Goal: Information Seeking & Learning: Find specific fact

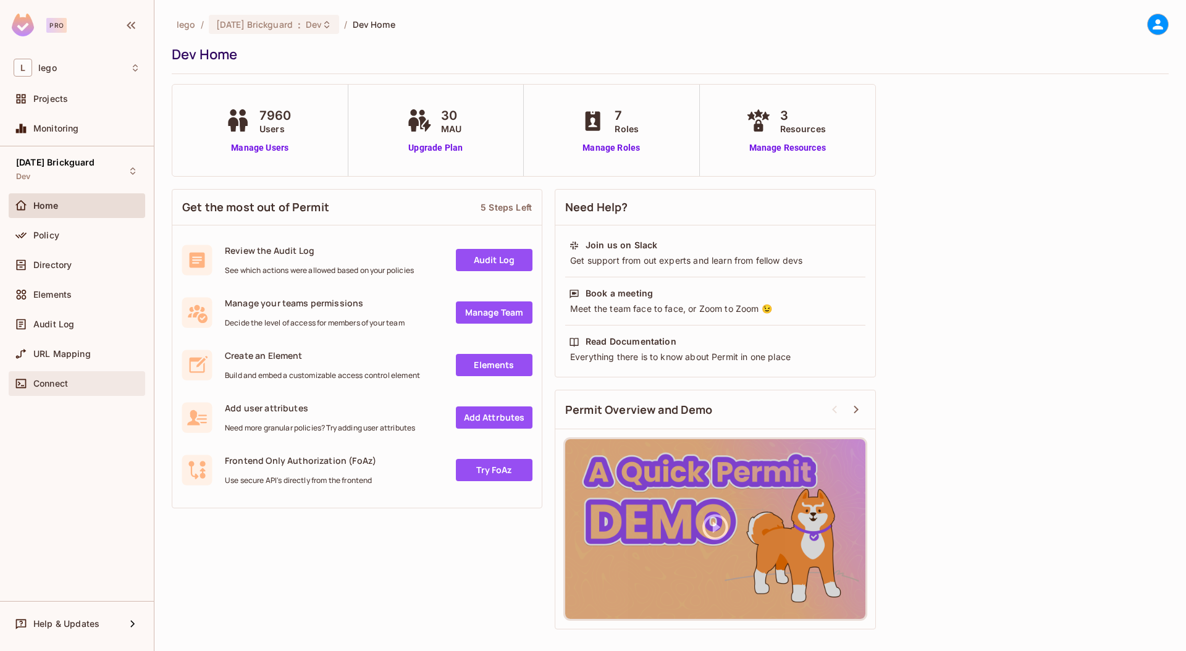
click at [57, 381] on span "Connect" at bounding box center [50, 384] width 35 height 10
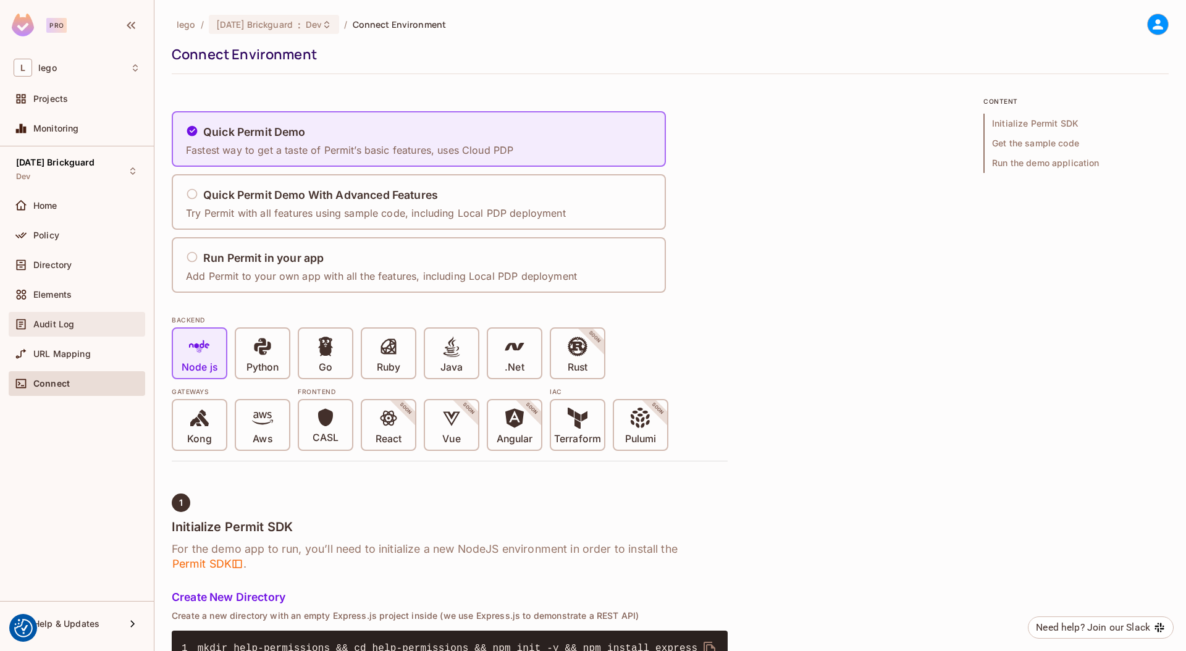
click at [85, 329] on div "Audit Log" at bounding box center [77, 324] width 127 height 15
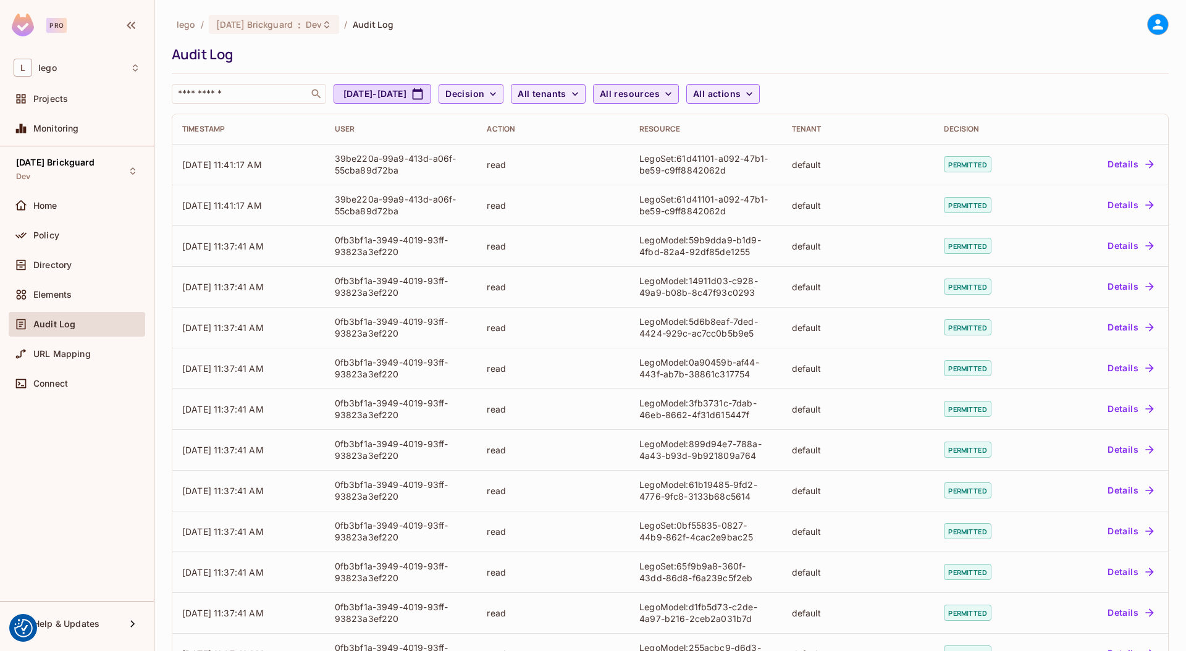
click at [660, 93] on span "All resources" at bounding box center [630, 93] width 60 height 15
click at [682, 152] on span "Atlas_Design_Object" at bounding box center [719, 157] width 116 height 12
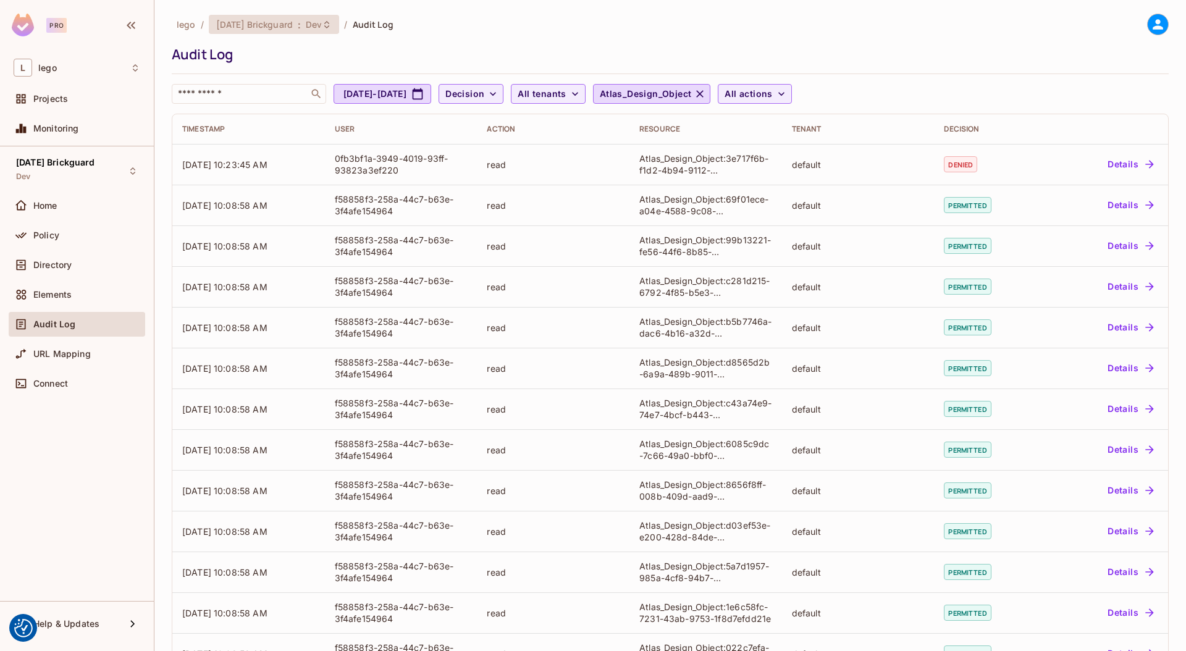
click at [297, 26] on div "[DATE] Brickguard : Dev" at bounding box center [266, 25] width 101 height 12
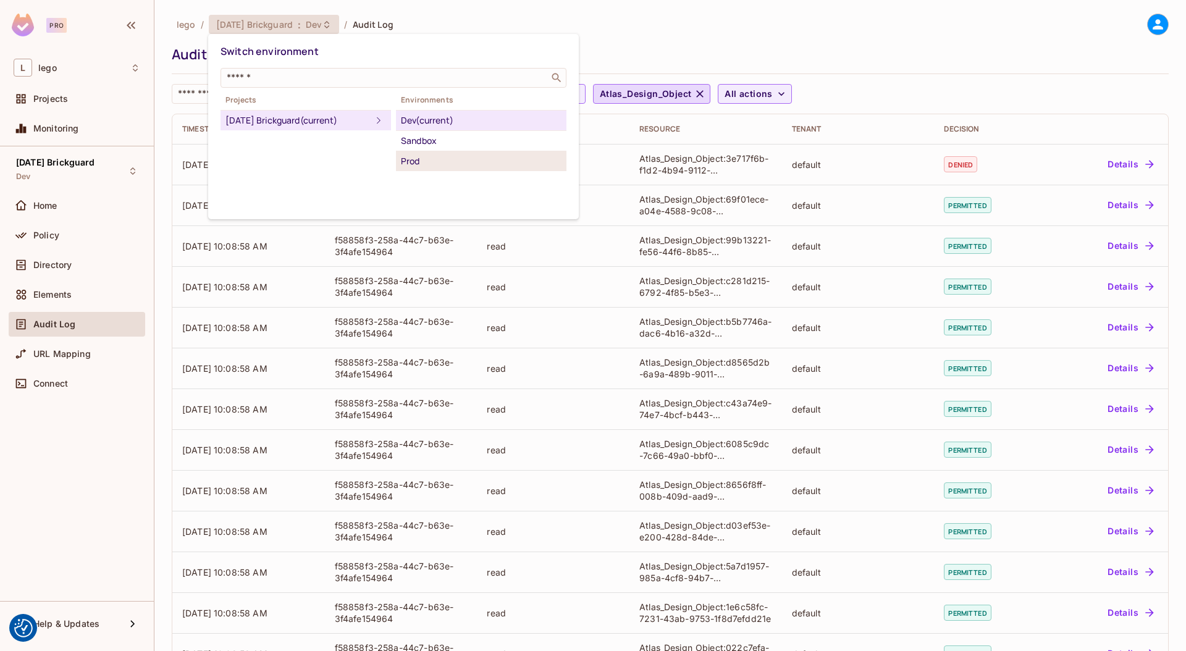
click at [413, 154] on div "Prod" at bounding box center [481, 161] width 161 height 15
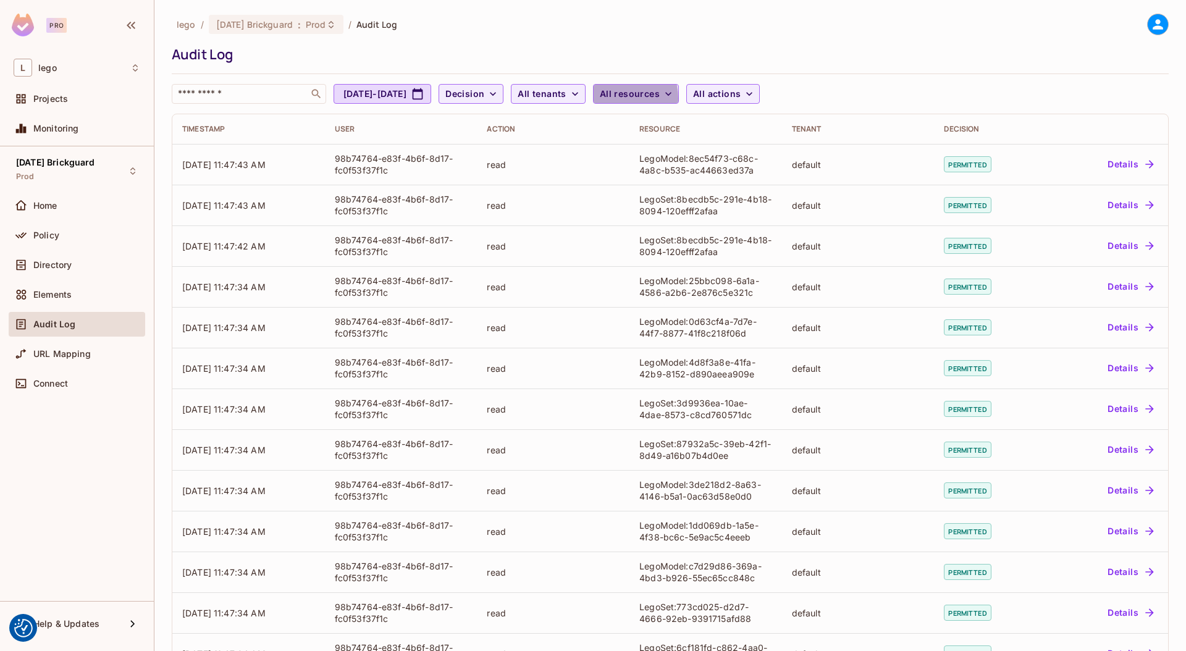
click at [660, 98] on span "All resources" at bounding box center [630, 93] width 60 height 15
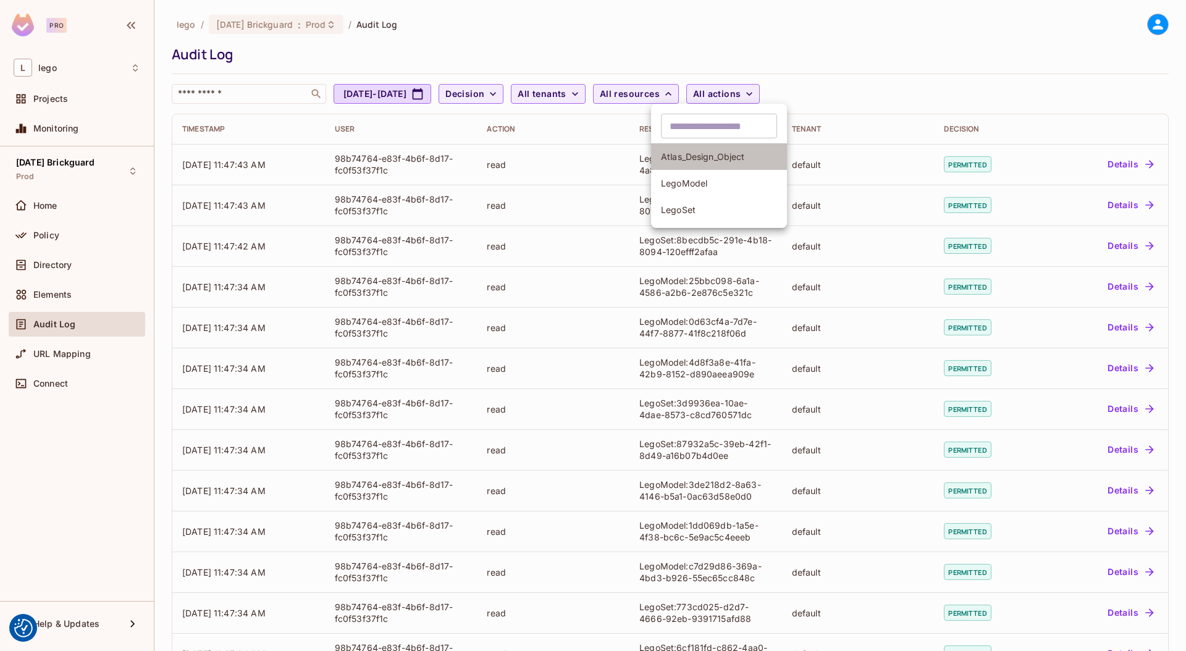
click at [692, 166] on li "Atlas_Design_Object" at bounding box center [719, 156] width 136 height 27
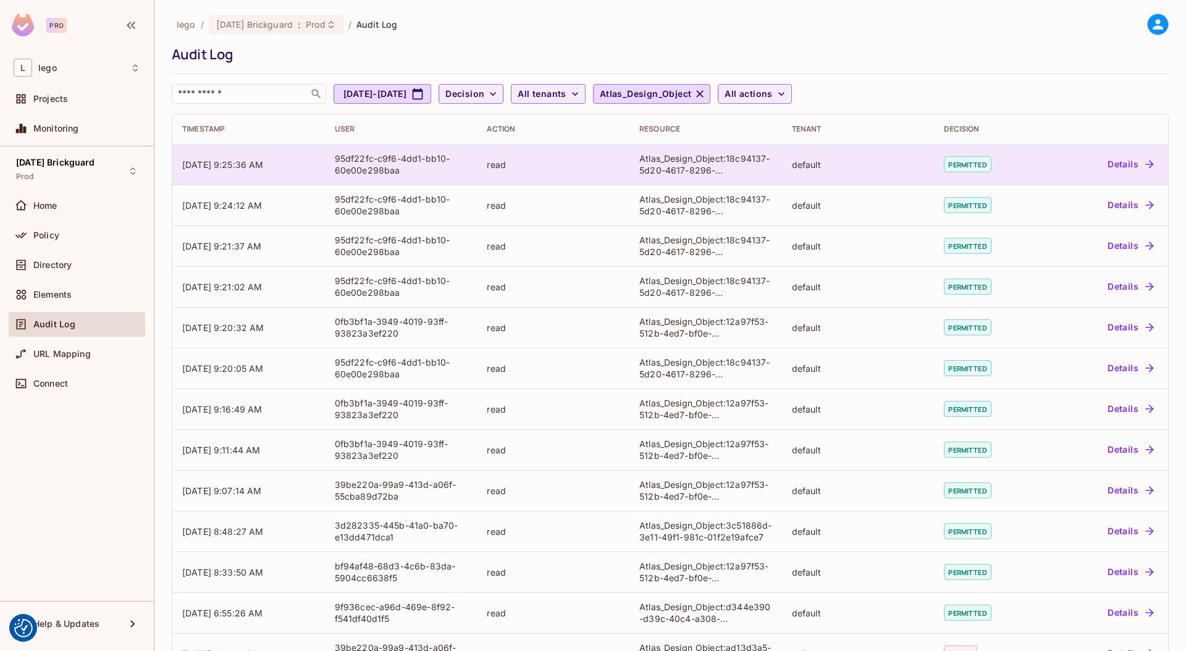
click at [364, 158] on div "95df22fc-c9f6-4dd1-bb10-60e00e298baa" at bounding box center [401, 164] width 133 height 23
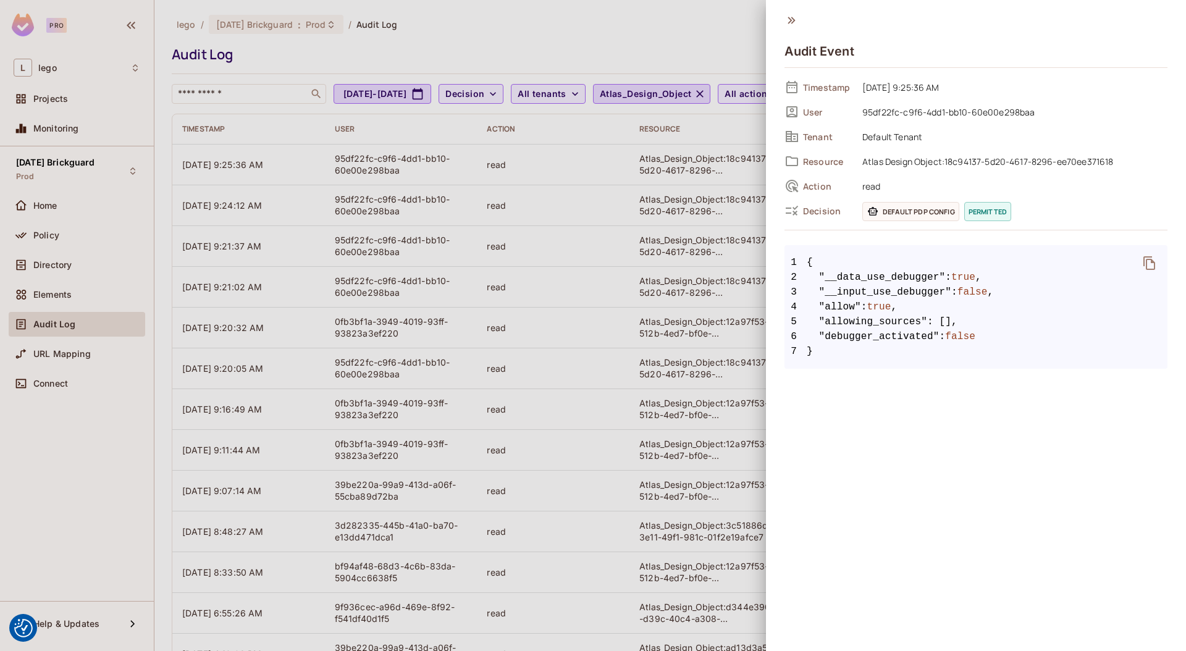
click at [909, 163] on span "Atlas Design Object:18c94137-5d20-4617-8296-ee70ee371618" at bounding box center [1011, 161] width 311 height 15
click at [944, 160] on span "Atlas Design Object:18c94137-5d20-4617-8296-ee70ee371618" at bounding box center [1011, 161] width 311 height 15
click at [916, 108] on span "95df22fc-c9f6-4dd1-bb10-60e00e298baa" at bounding box center [1011, 111] width 311 height 15
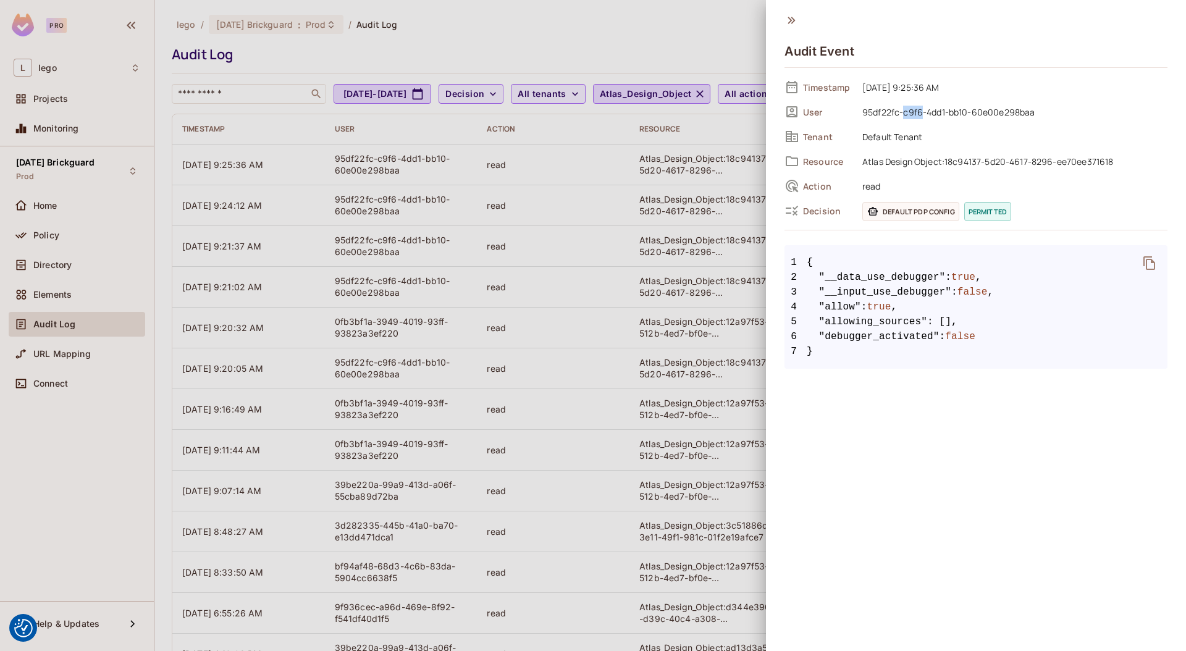
click at [916, 108] on span "95df22fc-c9f6-4dd1-bb10-60e00e298baa" at bounding box center [1011, 111] width 311 height 15
copy div "95df22fc-c9f6-4dd1-bb10-60e00e298baa"
click at [581, 62] on div at bounding box center [593, 325] width 1186 height 651
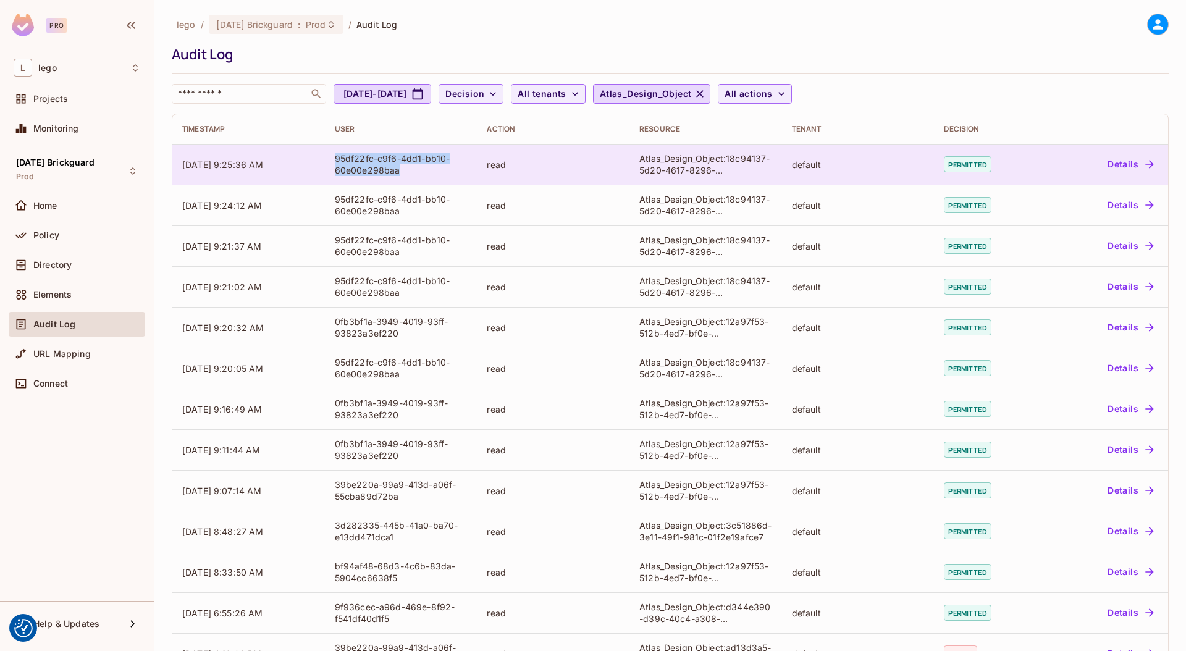
drag, startPoint x: 405, startPoint y: 169, endPoint x: 330, endPoint y: 164, distance: 75.5
click at [330, 164] on td "95df22fc-c9f6-4dd1-bb10-60e00e298baa" at bounding box center [401, 164] width 153 height 41
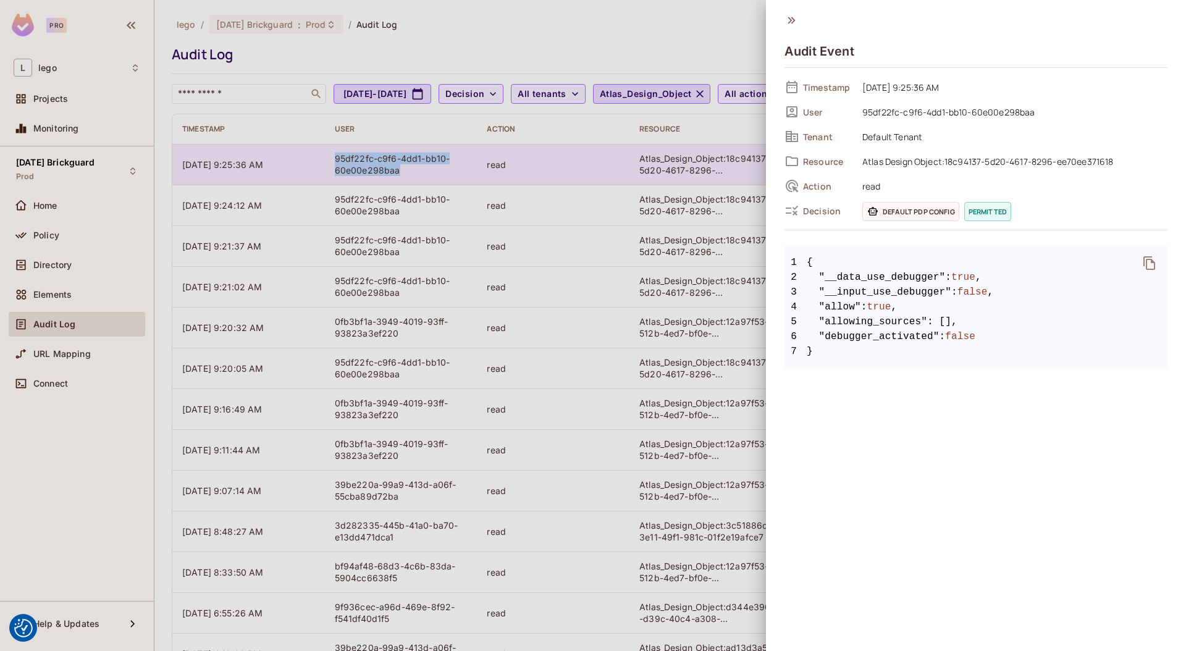
copy div "95df22fc-c9f6-4dd1-bb10-60e00e298baa"
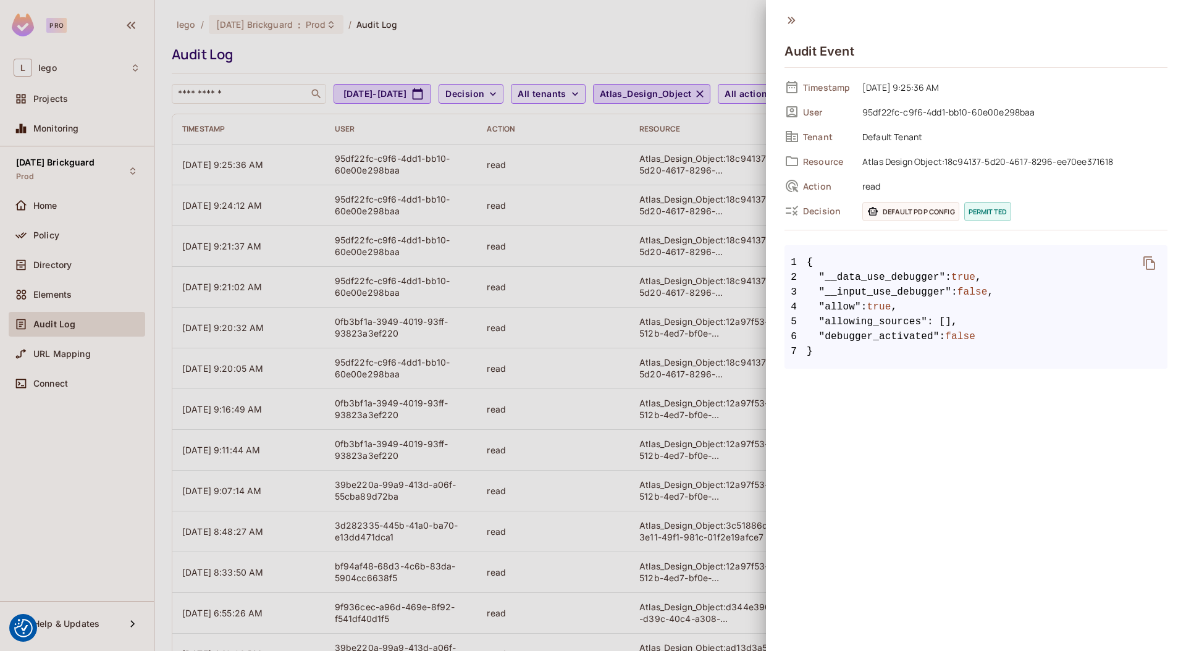
click at [623, 48] on div at bounding box center [593, 325] width 1186 height 651
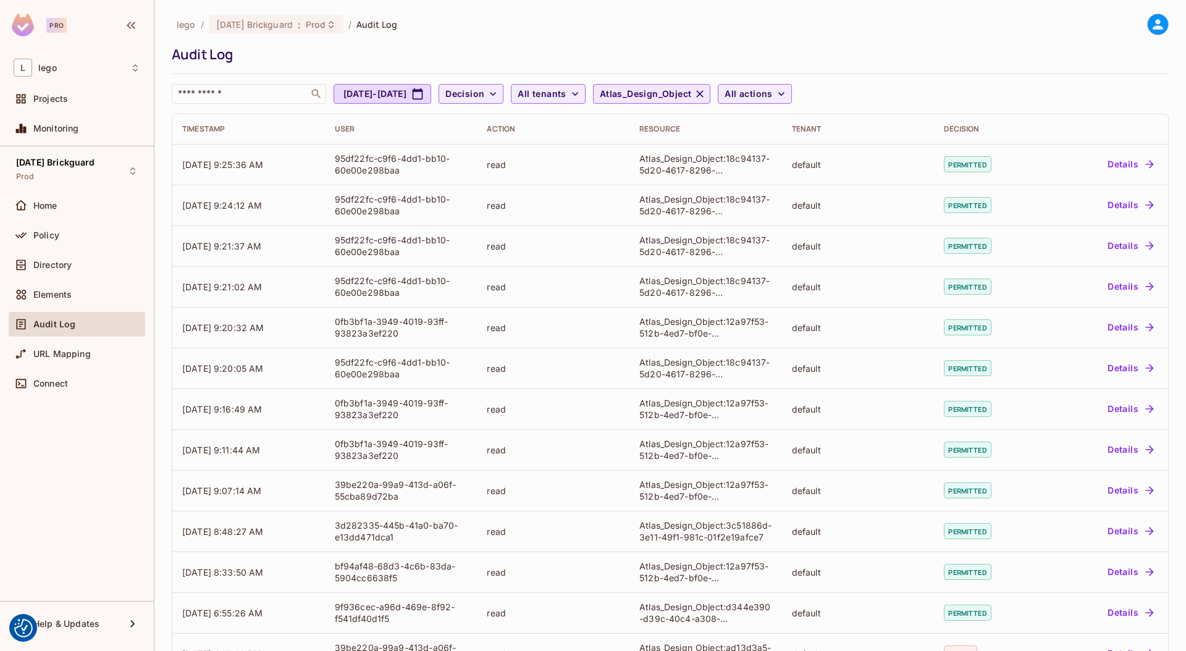
click at [706, 90] on icon "button" at bounding box center [700, 94] width 12 height 12
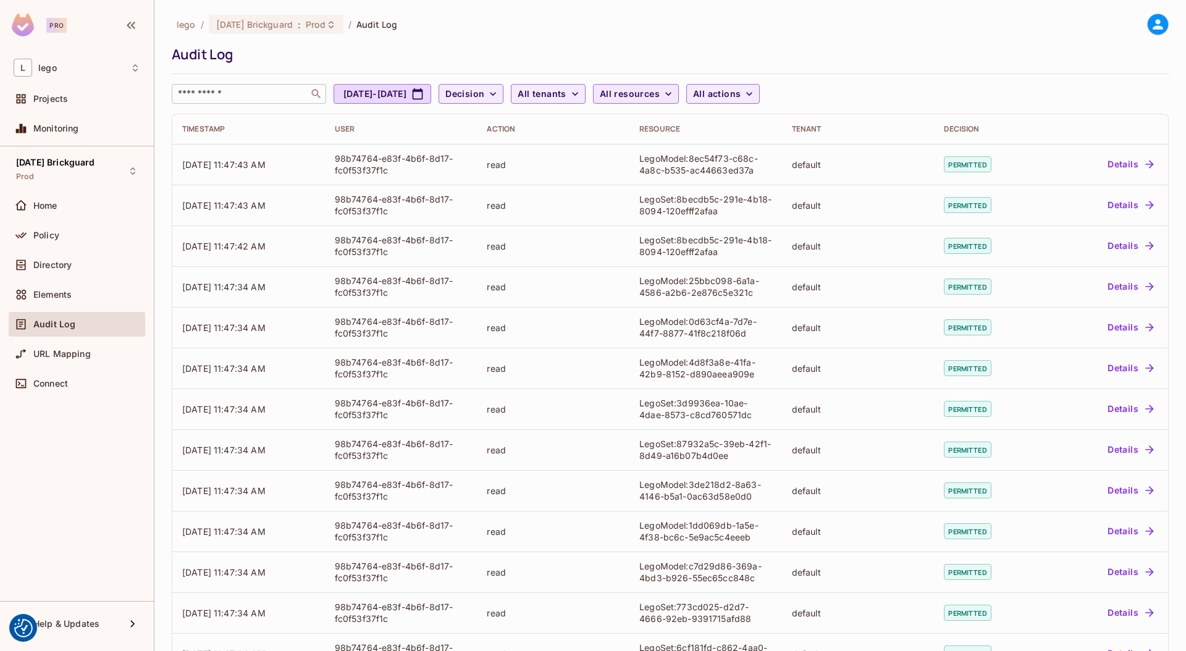
click at [240, 99] on input "text" at bounding box center [240, 94] width 130 height 12
paste input "**********"
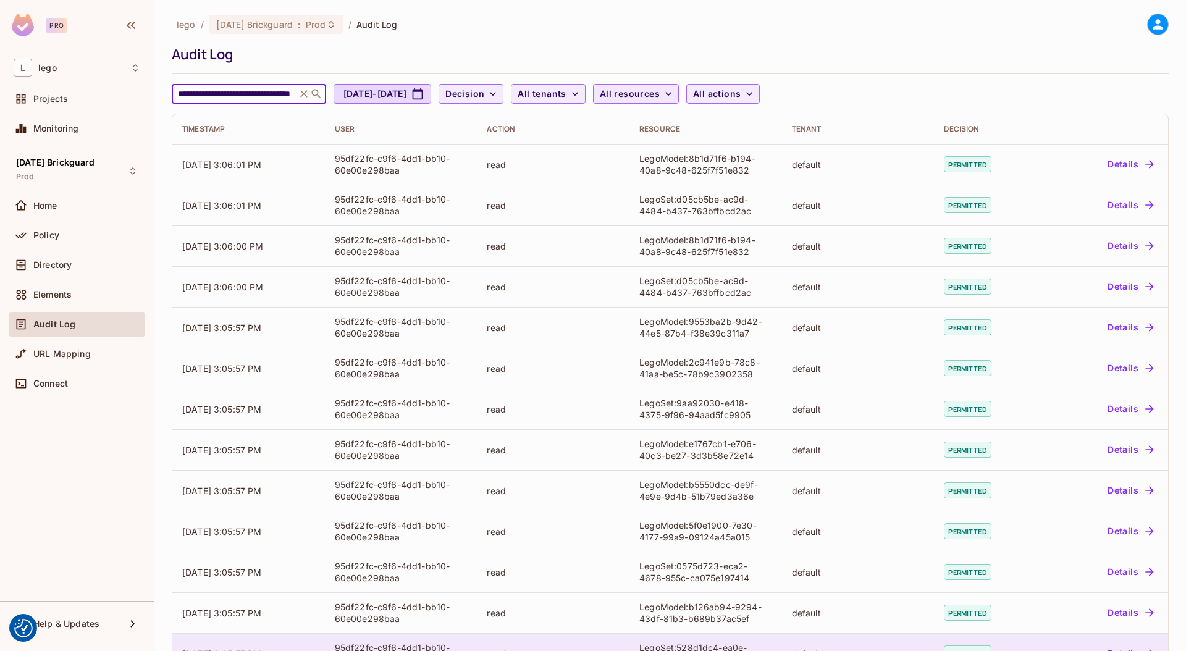
type input "**********"
